Goal: Learn about a topic: Learn about a topic

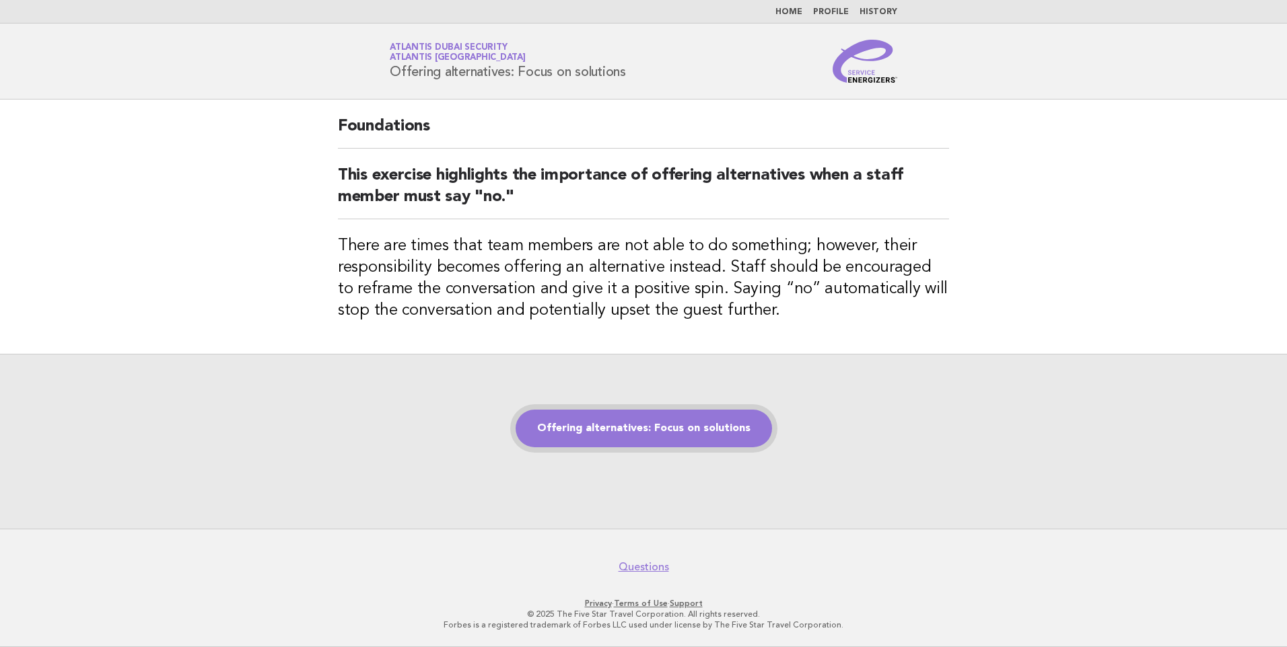
click at [662, 426] on link "Offering alternatives: Focus on solutions" at bounding box center [643, 429] width 256 height 38
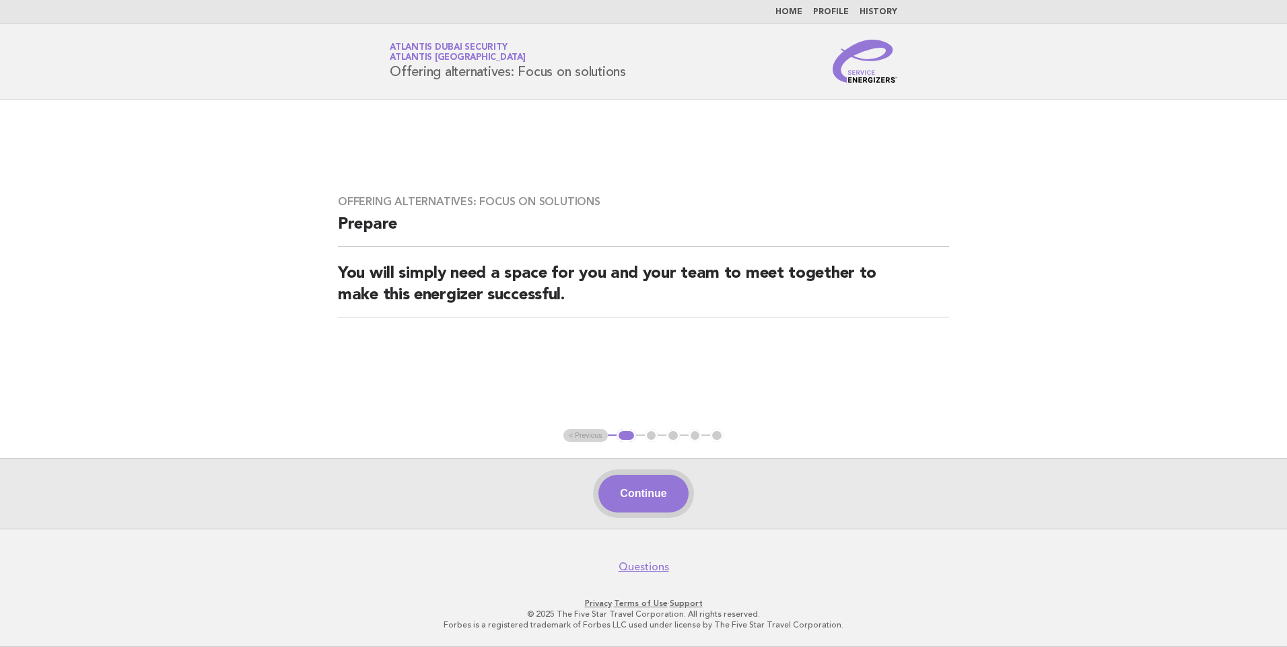
click at [633, 494] on button "Continue" at bounding box center [643, 494] width 90 height 38
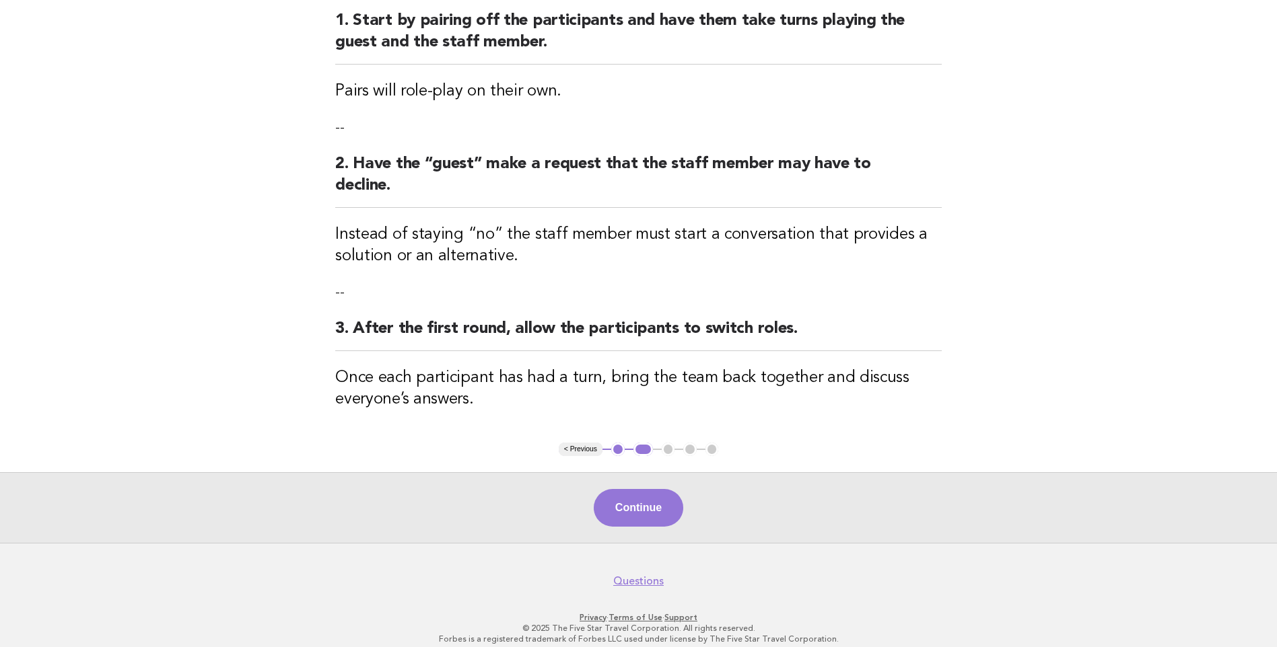
scroll to position [187, 0]
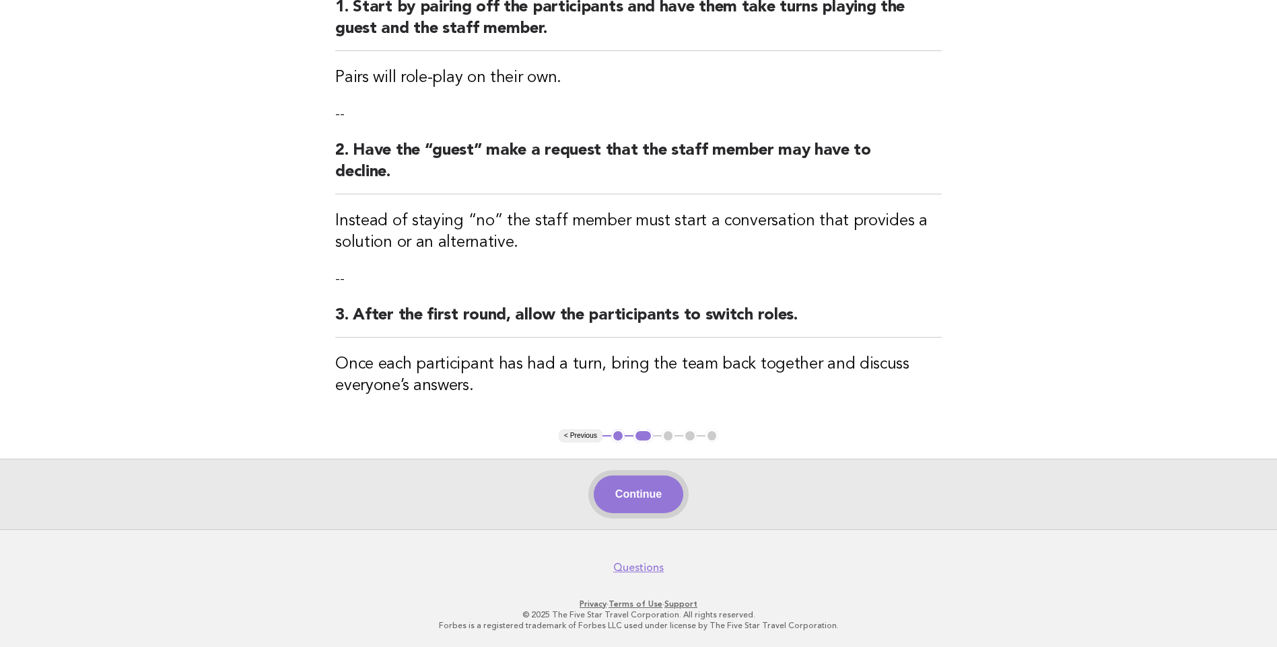
click at [632, 495] on button "Continue" at bounding box center [639, 495] width 90 height 38
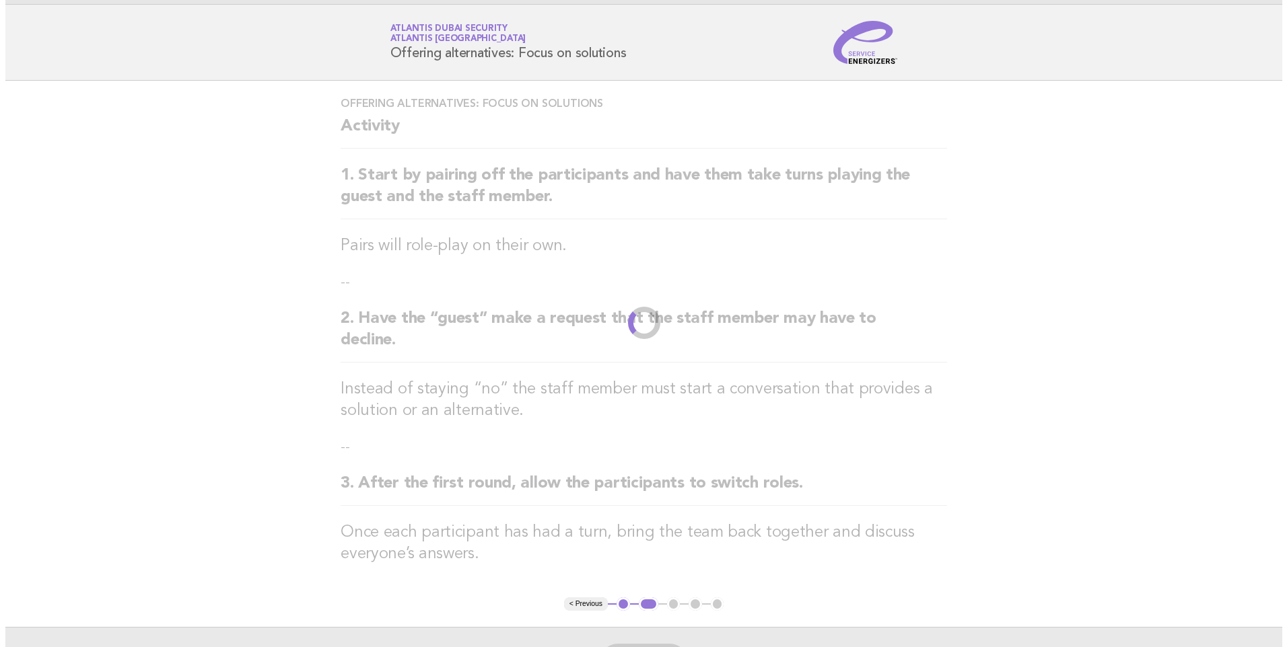
scroll to position [0, 0]
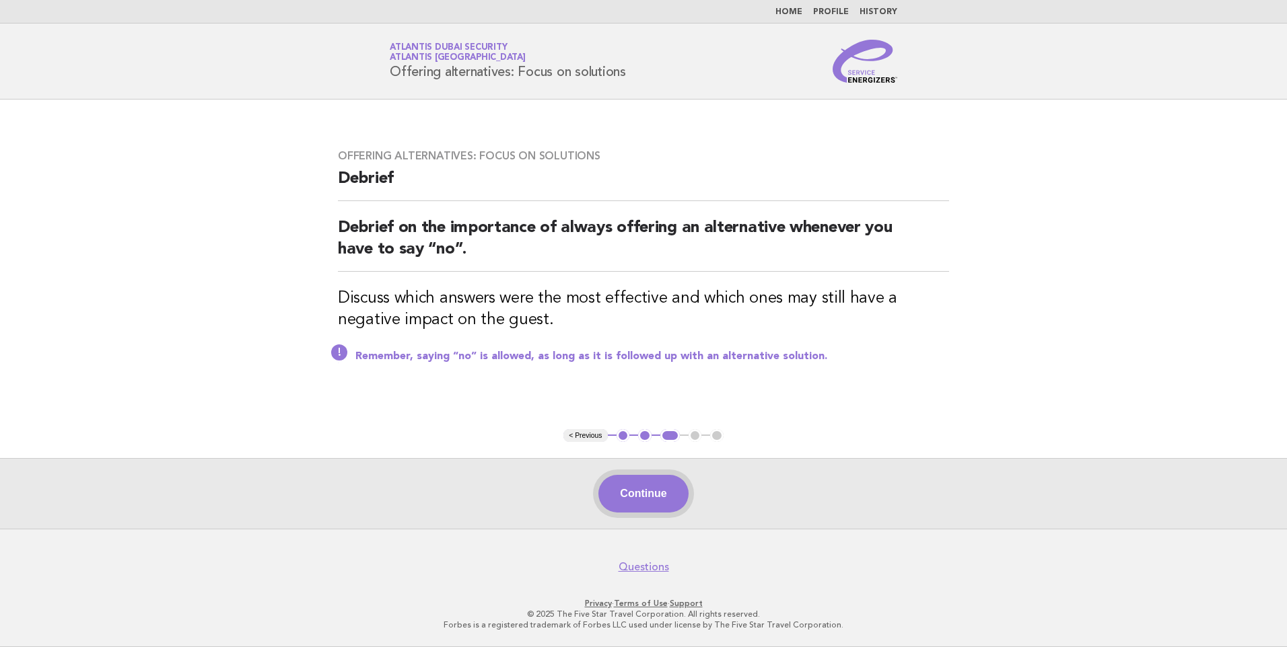
click at [668, 491] on button "Continue" at bounding box center [643, 494] width 90 height 38
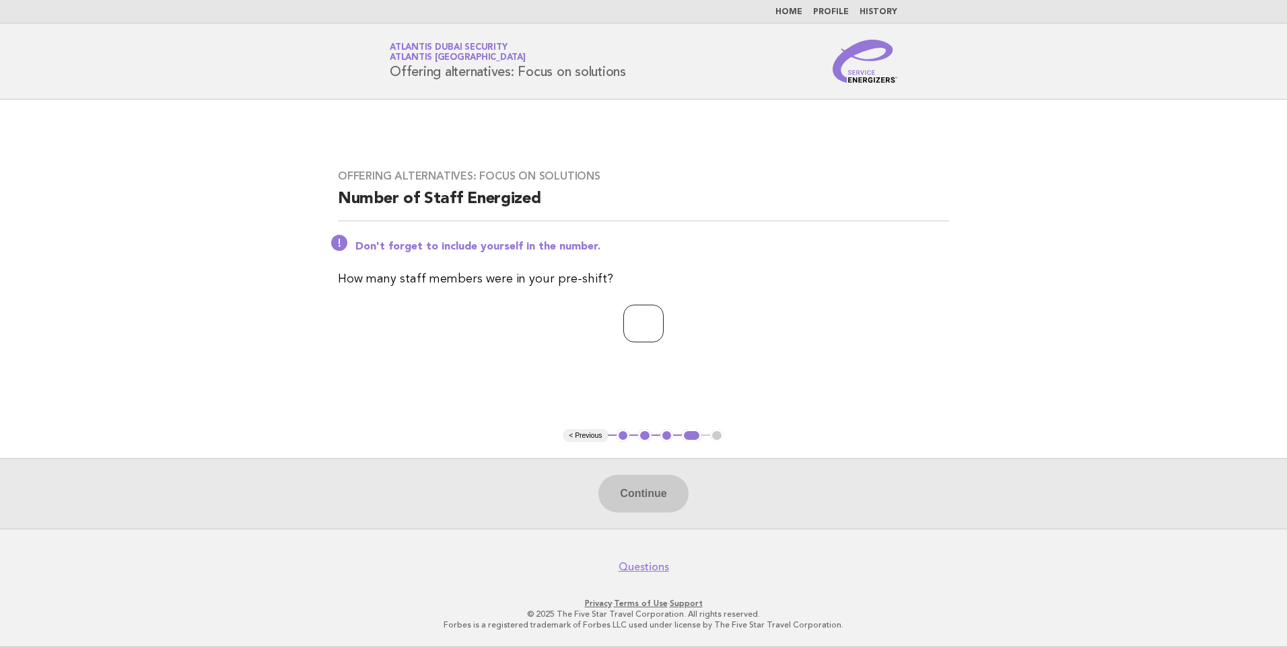
click at [630, 322] on input "number" at bounding box center [643, 324] width 40 height 38
type input "*"
click at [647, 489] on button "Continue" at bounding box center [643, 494] width 90 height 38
